Goal: Task Accomplishment & Management: Use online tool/utility

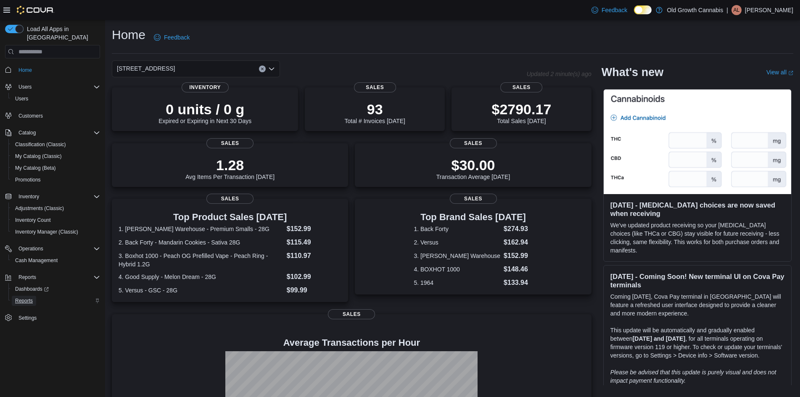
click at [23, 298] on span "Reports" at bounding box center [24, 301] width 18 height 7
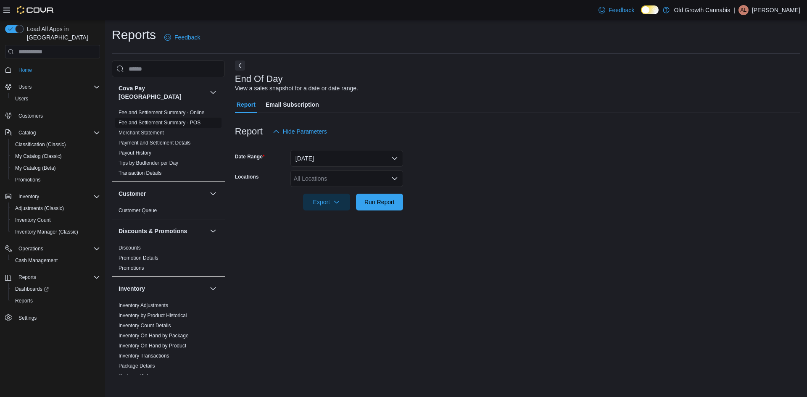
click at [179, 120] on link "Fee and Settlement Summary - POS" at bounding box center [160, 123] width 82 height 6
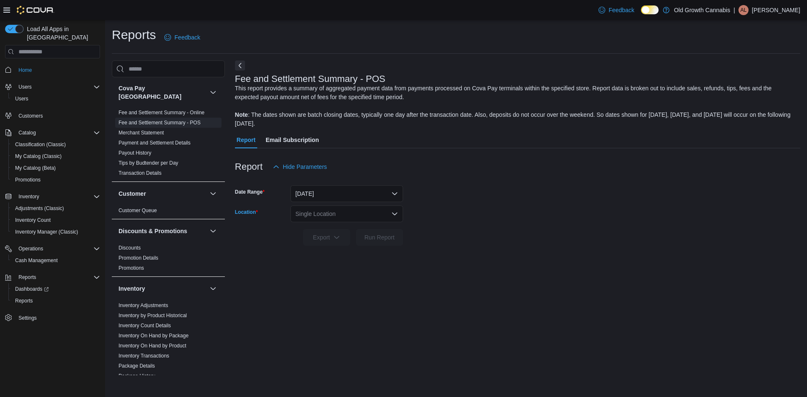
click at [393, 214] on icon "Open list of options" at bounding box center [394, 214] width 5 height 3
click at [363, 243] on span "[STREET_ADDRESS]" at bounding box center [348, 240] width 58 height 8
click at [370, 235] on span "Run Report" at bounding box center [380, 237] width 30 height 8
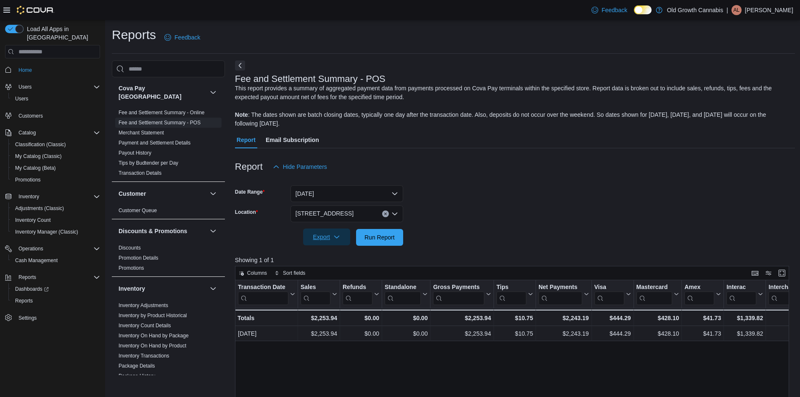
click at [340, 235] on icon "button" at bounding box center [336, 237] width 7 height 7
click at [340, 253] on span "Export to Excel" at bounding box center [328, 254] width 38 height 7
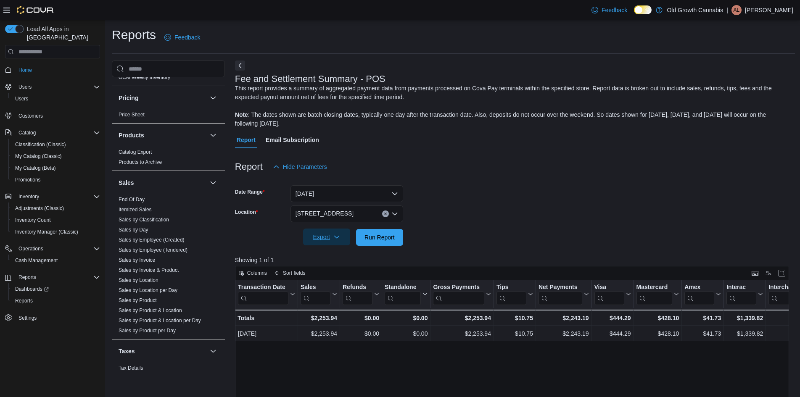
scroll to position [438, 0]
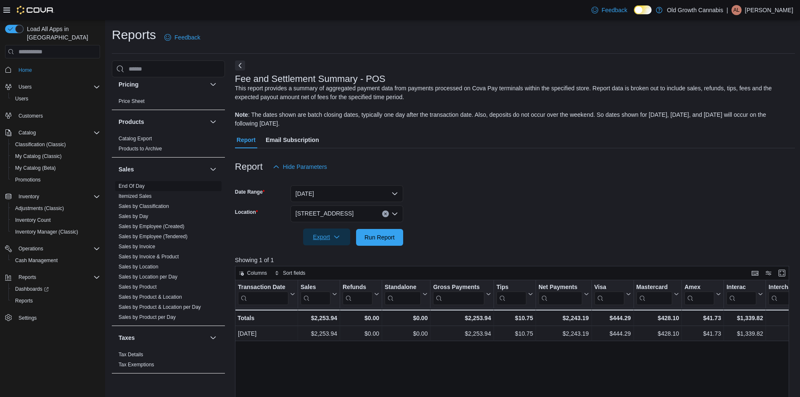
click at [139, 183] on link "End Of Day" at bounding box center [132, 186] width 26 height 6
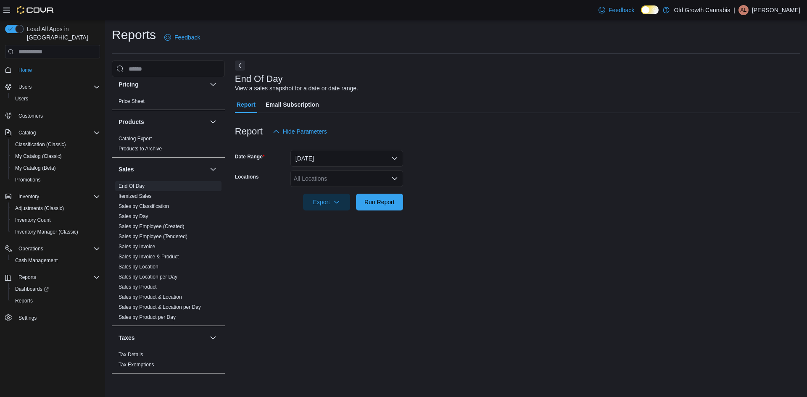
click at [397, 178] on icon "Open list of options" at bounding box center [394, 178] width 7 height 7
click at [370, 195] on div "Old Growth Cannabis" at bounding box center [347, 193] width 103 height 8
click at [362, 191] on div "[STREET_ADDRESS]" at bounding box center [339, 193] width 87 height 8
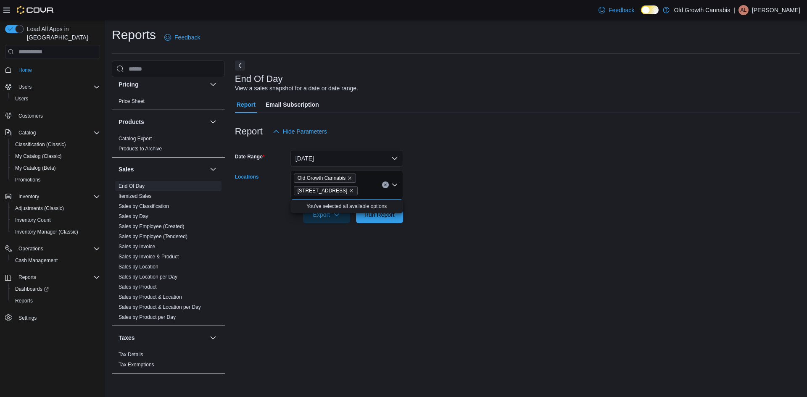
click at [501, 196] on form "Date Range [DATE] Locations Old Growth Cannabis [STREET_ADDRESS] Selected. Old …" at bounding box center [518, 181] width 566 height 83
click at [393, 215] on span "Run Report" at bounding box center [380, 214] width 30 height 8
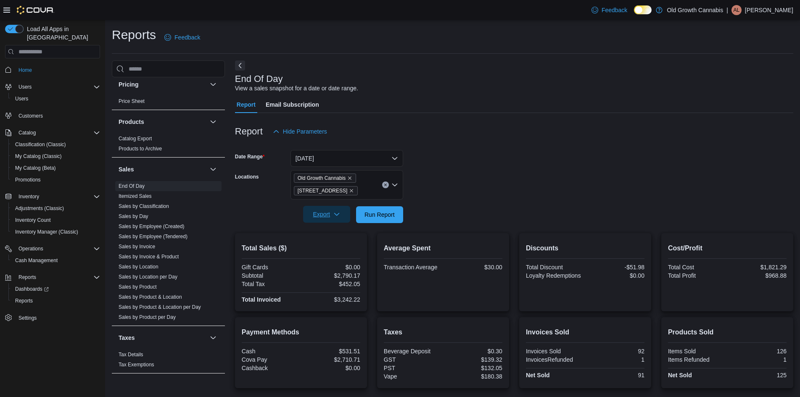
click at [337, 215] on icon "button" at bounding box center [336, 214] width 7 height 7
click at [342, 247] on span "Export to Pdf" at bounding box center [328, 248] width 38 height 7
click at [785, 17] on div "Feedback Dark Mode Old Growth Cannabis | AL [PERSON_NAME]" at bounding box center [690, 10] width 205 height 17
click at [781, 9] on p "[PERSON_NAME]" at bounding box center [769, 10] width 48 height 10
click at [747, 79] on span "Sign Out" at bounding box center [739, 83] width 23 height 8
